Goal: Navigation & Orientation: Go to known website

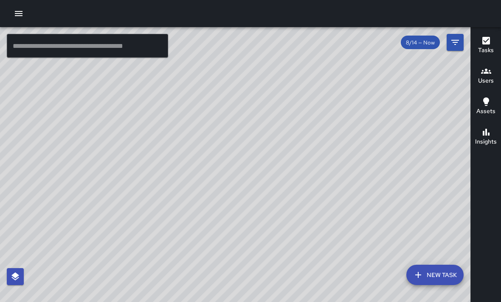
click at [393, 240] on div "© Mapbox © OpenStreetMap Improve this map" at bounding box center [235, 178] width 470 height 302
